Goal: Use online tool/utility

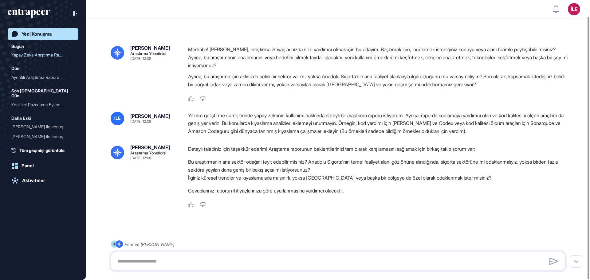
scroll to position [17, 0]
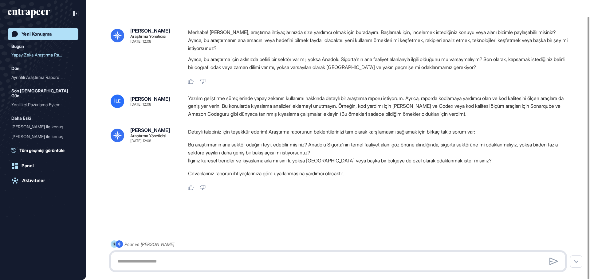
click at [218, 264] on textarea at bounding box center [338, 261] width 448 height 12
paste textarea "**********"
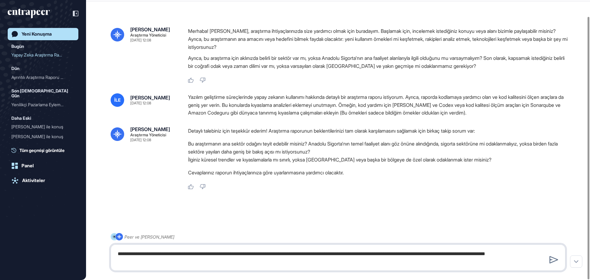
type textarea "**********"
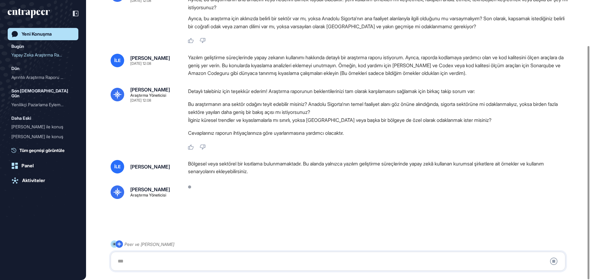
scroll to position [54, 0]
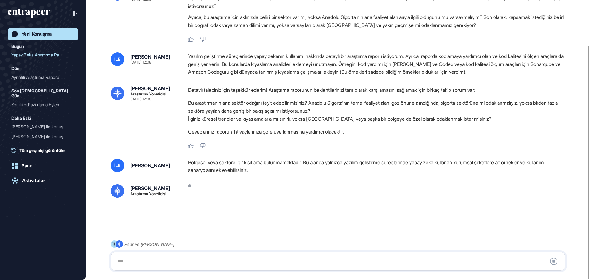
click at [312, 123] on li "İlginiz küresel trendler ve kıyaslamalarla mı sınırlı, yoksa [GEOGRAPHIC_DATA] …" at bounding box center [379, 119] width 382 height 8
click at [304, 100] on font "Bu araştırmanın ana sektör odağını teyit edebilir misiniz? Anadolu Sigorta'nın …" at bounding box center [373, 107] width 370 height 14
click at [312, 99] on li "Bu araştırmanın ana sektör odağını teyit edebilir misiniz? Anadolu Sigorta'nın …" at bounding box center [379, 107] width 382 height 16
click at [310, 94] on div "Detaylı talebiniz için teşekkür ederim! Araştırma raporunun beklentilerinizi ta…" at bounding box center [379, 112] width 382 height 53
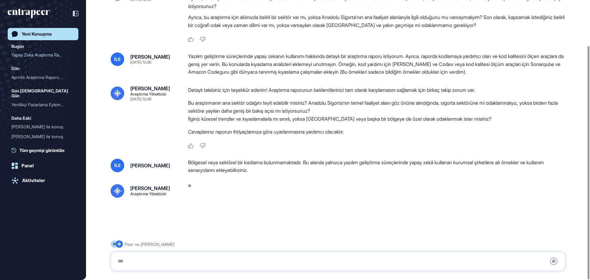
click at [310, 94] on div "Detaylı talebiniz için teşekkür ederim! Araştırma raporunun beklentilerinizi ta…" at bounding box center [379, 112] width 382 height 53
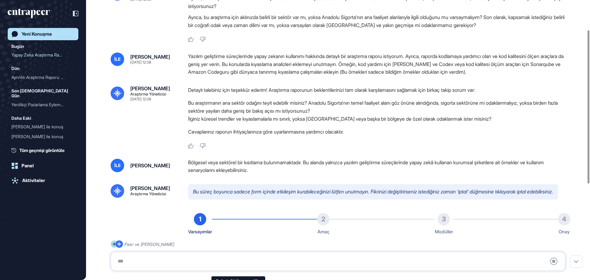
scroll to position [9, 0]
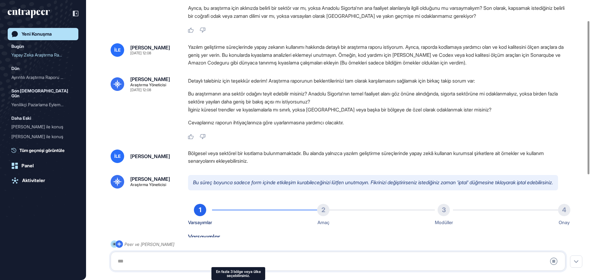
type input "**********"
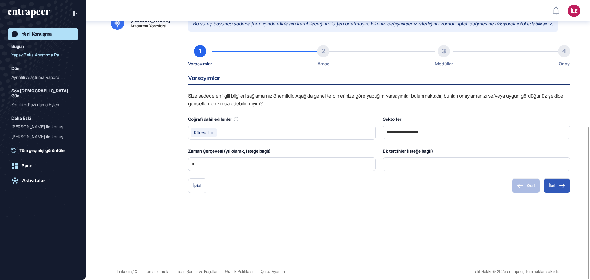
scroll to position [233, 0]
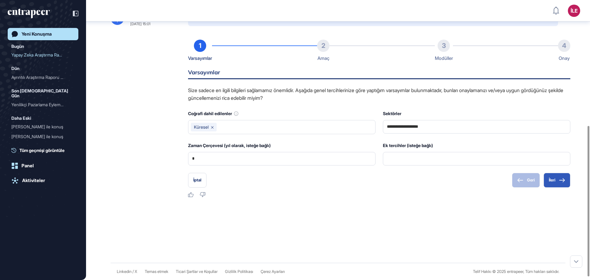
click at [460, 115] on div "Sektörler" at bounding box center [476, 114] width 187 height 8
drag, startPoint x: 212, startPoint y: 162, endPoint x: 148, endPoint y: 167, distance: 64.4
click at [148, 167] on div "**********" at bounding box center [338, 104] width 455 height 187
type input "*"
click at [152, 124] on div "**********" at bounding box center [338, 104] width 455 height 187
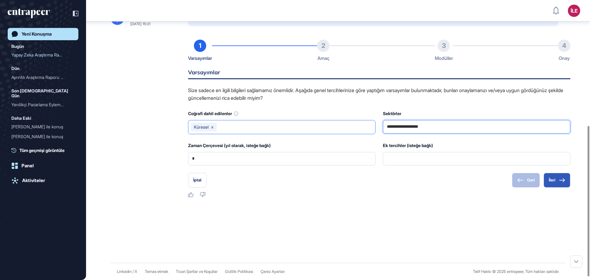
drag, startPoint x: 453, startPoint y: 133, endPoint x: 351, endPoint y: 135, distance: 102.0
click at [351, 135] on div "**********" at bounding box center [379, 138] width 382 height 56
click at [560, 182] on icon at bounding box center [562, 180] width 6 height 4
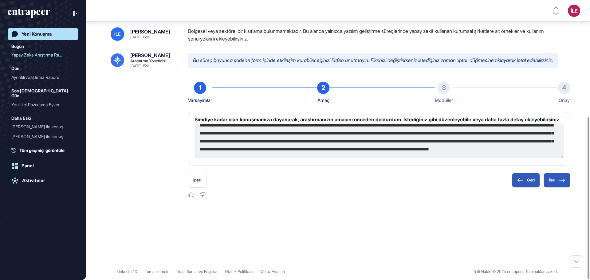
scroll to position [0, 0]
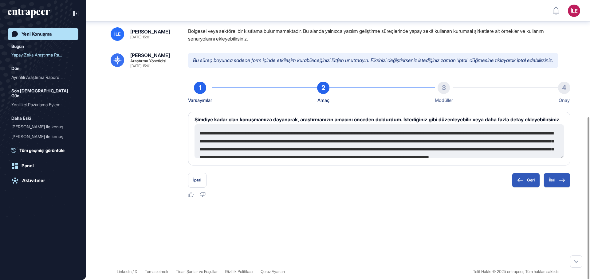
drag, startPoint x: 534, startPoint y: 150, endPoint x: 197, endPoint y: 132, distance: 337.2
click at [197, 132] on textarea "**********" at bounding box center [378, 141] width 369 height 34
click at [394, 19] on header "İLE Panel Profil İçeriklerim Daha Fazla Veri İste" at bounding box center [295, 11] width 590 height 18
click at [365, 34] on div "İLE [PERSON_NAME] [DATE] 15:01 Bölgesel veya sektörel bir kısıtlama bulunmamakt…" at bounding box center [338, 112] width 455 height 171
click at [365, 33] on div "İLE [PERSON_NAME] [DATE] 15:01 Bölgesel veya sektörel bir kısıtlama bulunmamakt…" at bounding box center [338, 112] width 455 height 171
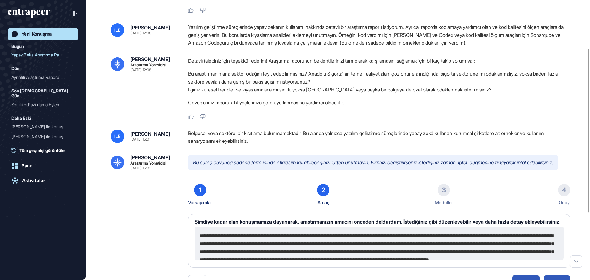
click at [376, 49] on div "İLE [PERSON_NAME] [DATE] 12:08 Yazılım geliştirme süreçlerinde yapay zekanın ku…" at bounding box center [338, 71] width 455 height 96
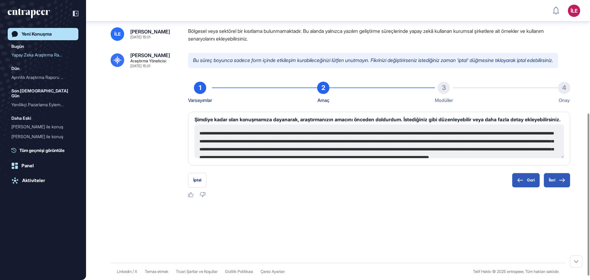
scroll to position [195, 0]
click at [375, 53] on p "Bu süreç boyunca sadece form içinde etkileşim kurabileceğinizi lütfen unutmayın…" at bounding box center [373, 60] width 370 height 15
click at [364, 39] on div "İLE [PERSON_NAME] [DATE] 15:01 Bölgesel veya sektörel bir kısıtlama bulunmamakt…" at bounding box center [338, 112] width 455 height 171
click at [555, 183] on button "İleri" at bounding box center [556, 180] width 27 height 15
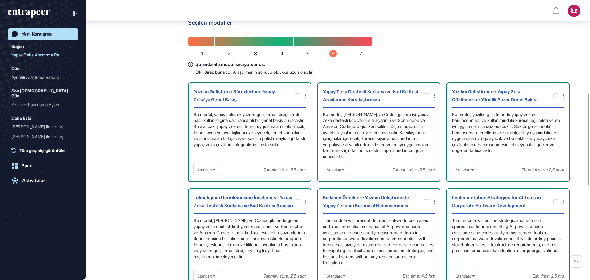
scroll to position [349, 0]
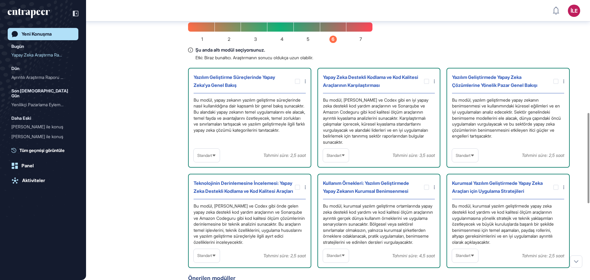
click at [425, 52] on div "Amaçlarınıza göre sizin için önceden seçtiğim birkaç modül burada. "Seçilen mod…" at bounding box center [379, 166] width 382 height 428
click at [344, 156] on icon at bounding box center [343, 156] width 3 height 2
click at [345, 197] on font "Derinlemesine" at bounding box center [338, 194] width 25 height 5
click at [480, 61] on div "Amaçlarınıza göre sizin için önceden seçtiğim birkaç modül burada. "Seçilen mod…" at bounding box center [379, 166] width 382 height 428
click at [533, 48] on div "Amaçlarınıza göre sizin için önceden seçtiğim birkaç modül burada. "Seçilen mod…" at bounding box center [379, 166] width 382 height 428
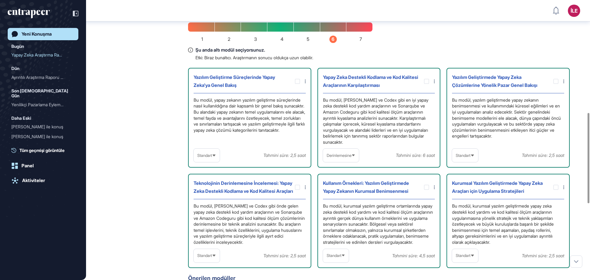
click at [537, 47] on div "Amaçlarınıza göre sizin için önceden seçtiğim birkaç modül burada. "Seçilen mod…" at bounding box center [379, 166] width 382 height 428
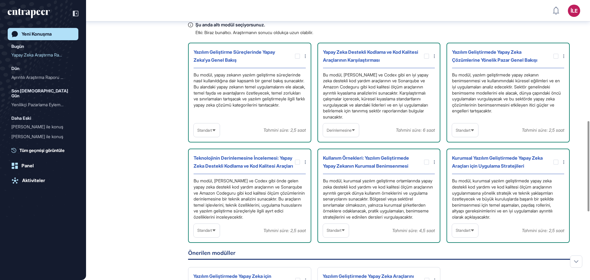
scroll to position [387, 0]
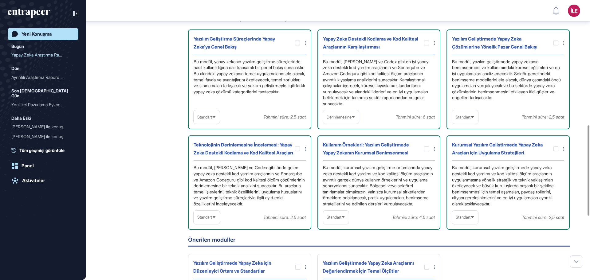
click at [465, 120] on font "Standart" at bounding box center [463, 117] width 15 height 5
click at [466, 120] on font "Standart" at bounding box center [463, 117] width 15 height 5
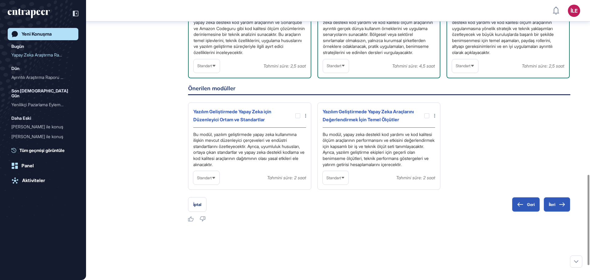
scroll to position [541, 0]
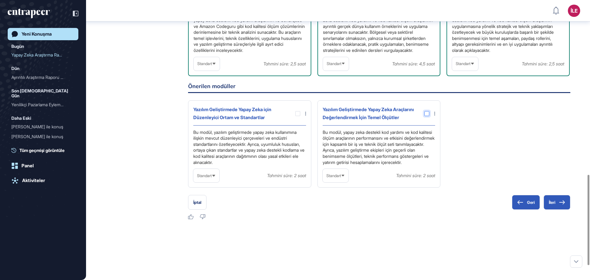
click at [427, 116] on div at bounding box center [426, 113] width 5 height 5
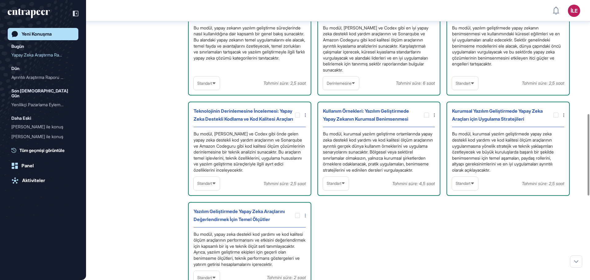
scroll to position [387, 0]
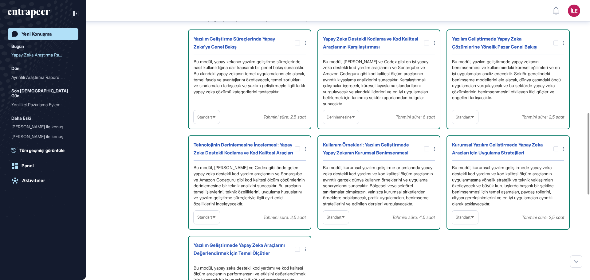
click at [211, 220] on font "Standart" at bounding box center [204, 217] width 15 height 5
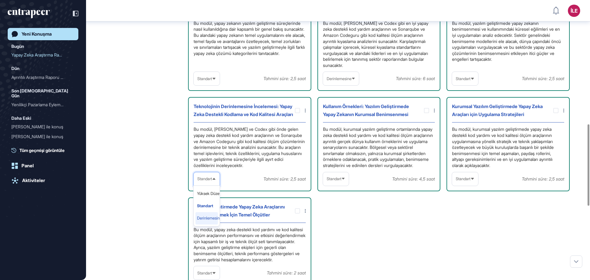
click at [211, 225] on li "Derinlemesine" at bounding box center [206, 218] width 22 height 12
click at [440, 227] on div "Yazılım Geliştirme Süreçlerinde Yapay Zeka'ya Genel Bakış Bu modül, yapay zekan…" at bounding box center [379, 138] width 382 height 294
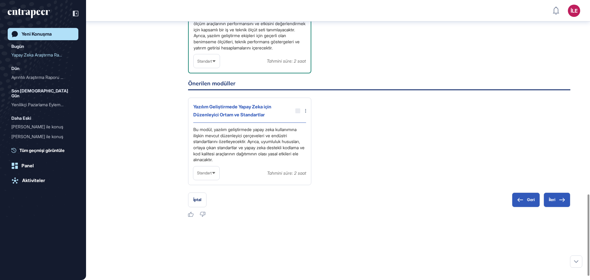
scroll to position [679, 0]
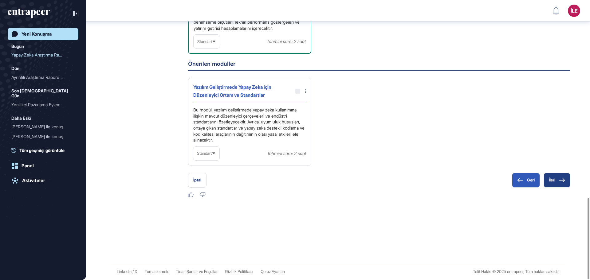
click at [555, 180] on button "İleri" at bounding box center [556, 180] width 27 height 15
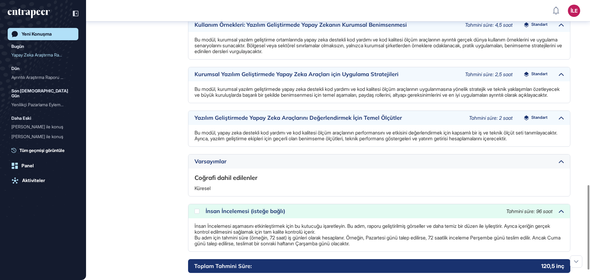
scroll to position [645, 0]
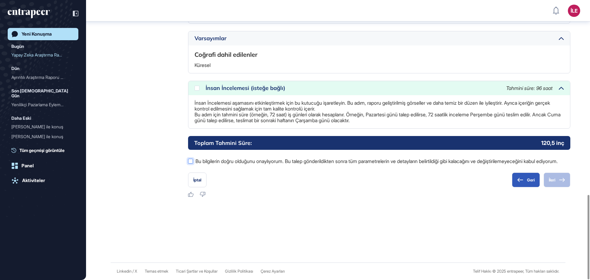
click at [192, 159] on div at bounding box center [190, 161] width 5 height 5
click at [312, 223] on div at bounding box center [338, 219] width 455 height 25
click at [331, 208] on div at bounding box center [338, 219] width 455 height 25
click at [555, 177] on button "İleri" at bounding box center [556, 180] width 27 height 15
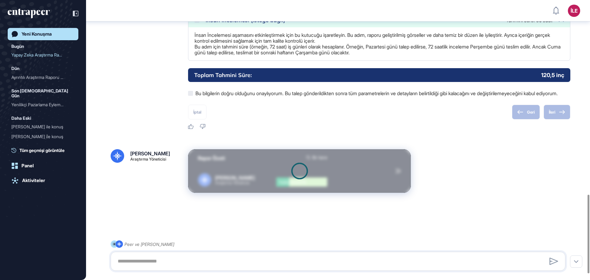
scroll to position [713, 0]
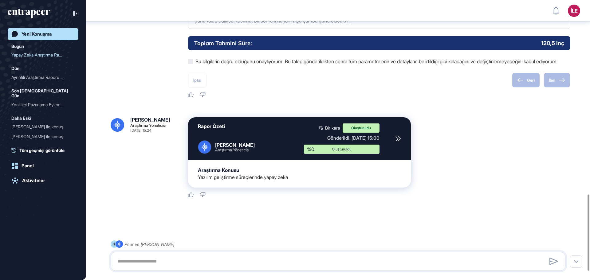
click at [489, 175] on div "Rapor Özeti [PERSON_NAME] Araştırma Yöneticisi Bir kere Oluşturuldu Gönderildi:…" at bounding box center [379, 152] width 382 height 70
click at [493, 177] on div "Rapor Özeti [PERSON_NAME] Araştırma Yöneticisi Bir kere Oluşturuldu Gönderildi:…" at bounding box center [379, 152] width 382 height 70
click at [521, 172] on div "Rapor Özeti [PERSON_NAME] Araştırma Yöneticisi Bir kere Oluşturuldu Gönderildi:…" at bounding box center [379, 152] width 382 height 70
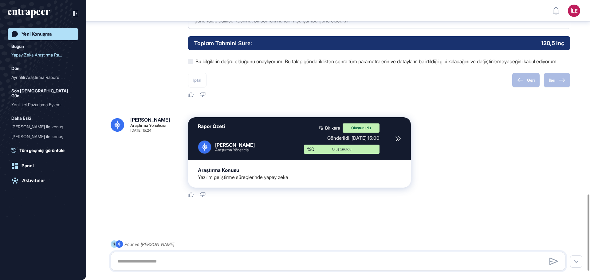
click at [520, 173] on div "Rapor Özeti [PERSON_NAME] Araştırma Yöneticisi Bir kere Oluşturuldu Gönderildi:…" at bounding box center [379, 152] width 382 height 70
click at [526, 159] on div "Rapor Özeti [PERSON_NAME] Araştırma Yöneticisi Bir kere Oluşturuldu Gönderildi:…" at bounding box center [379, 152] width 382 height 70
